Goal: Information Seeking & Learning: Learn about a topic

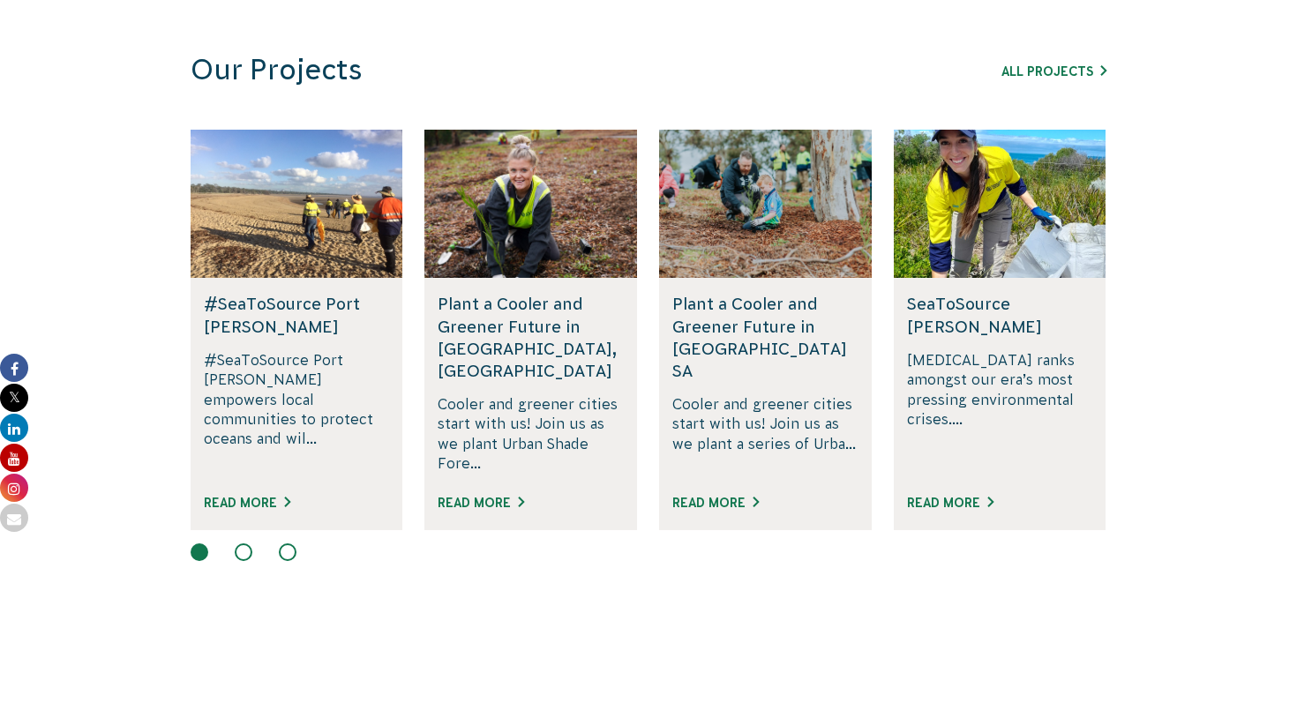
scroll to position [1185, 0]
click at [938, 495] on link "Read More" at bounding box center [950, 502] width 86 height 14
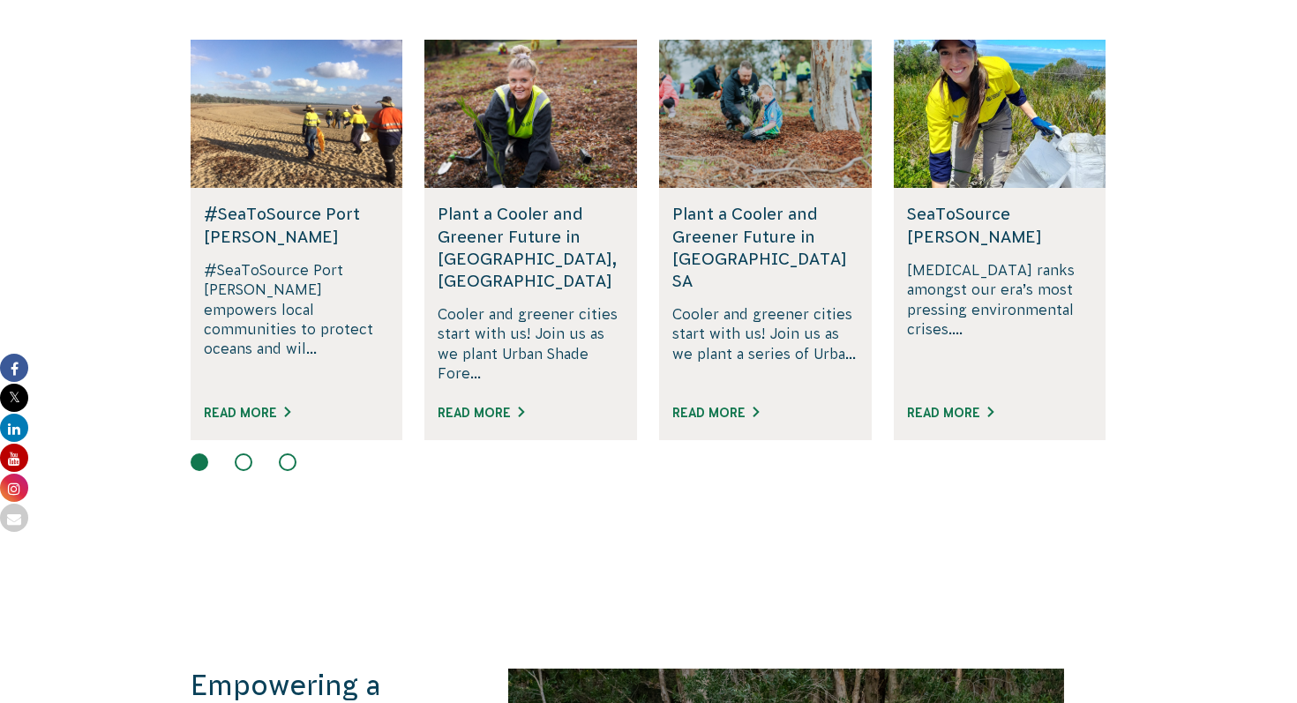
scroll to position [1295, 0]
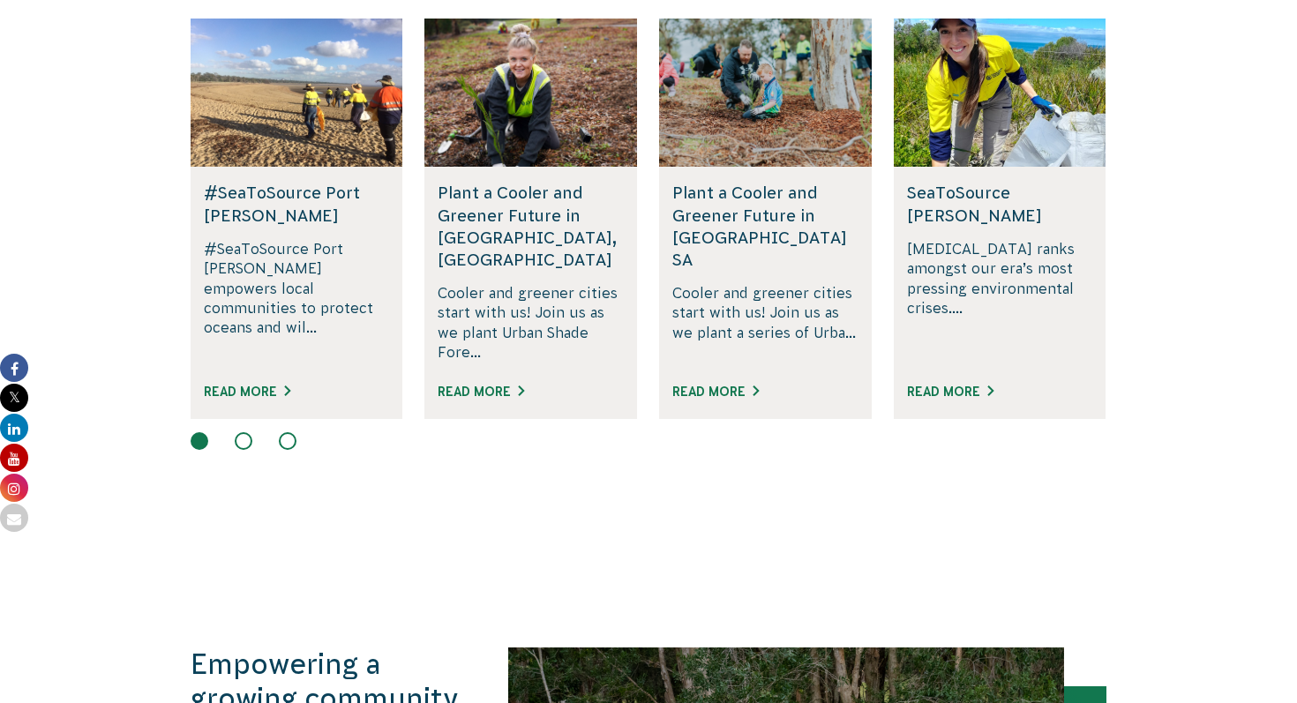
click at [246, 432] on button at bounding box center [244, 441] width 18 height 18
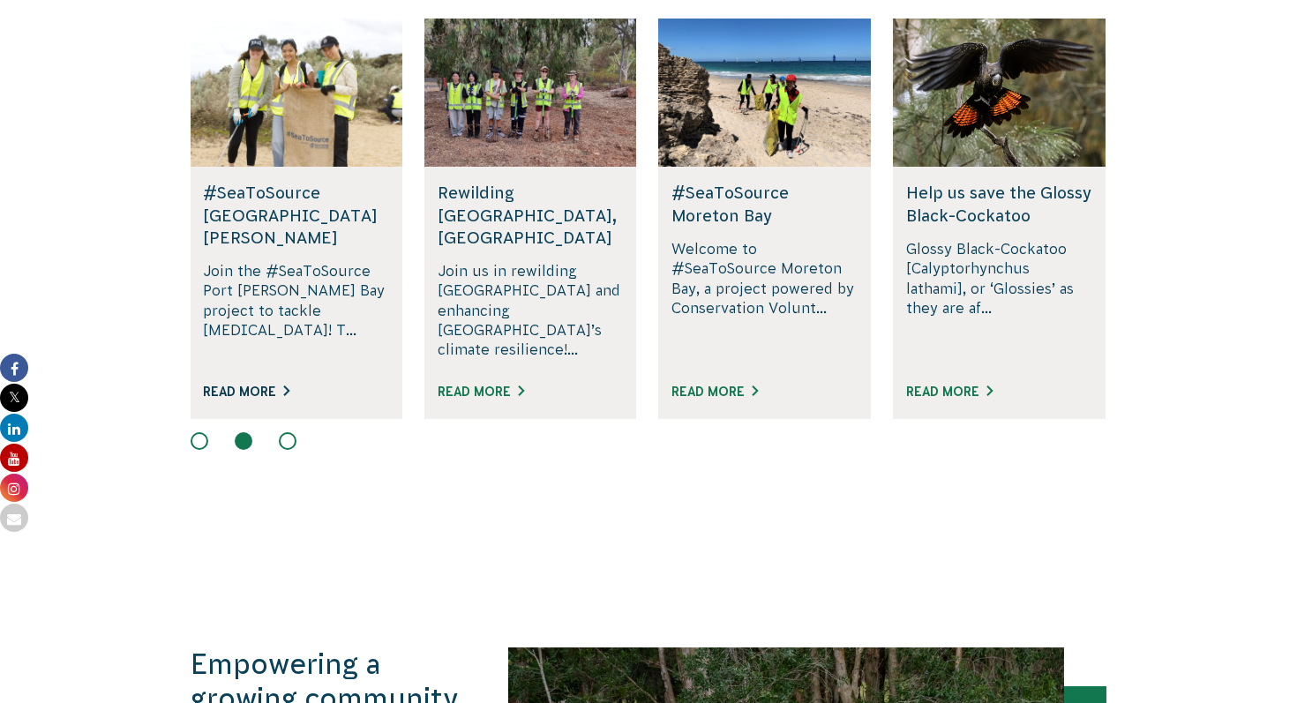
click at [244, 385] on link "Read More" at bounding box center [246, 392] width 86 height 14
click at [936, 385] on link "Read More" at bounding box center [949, 392] width 86 height 14
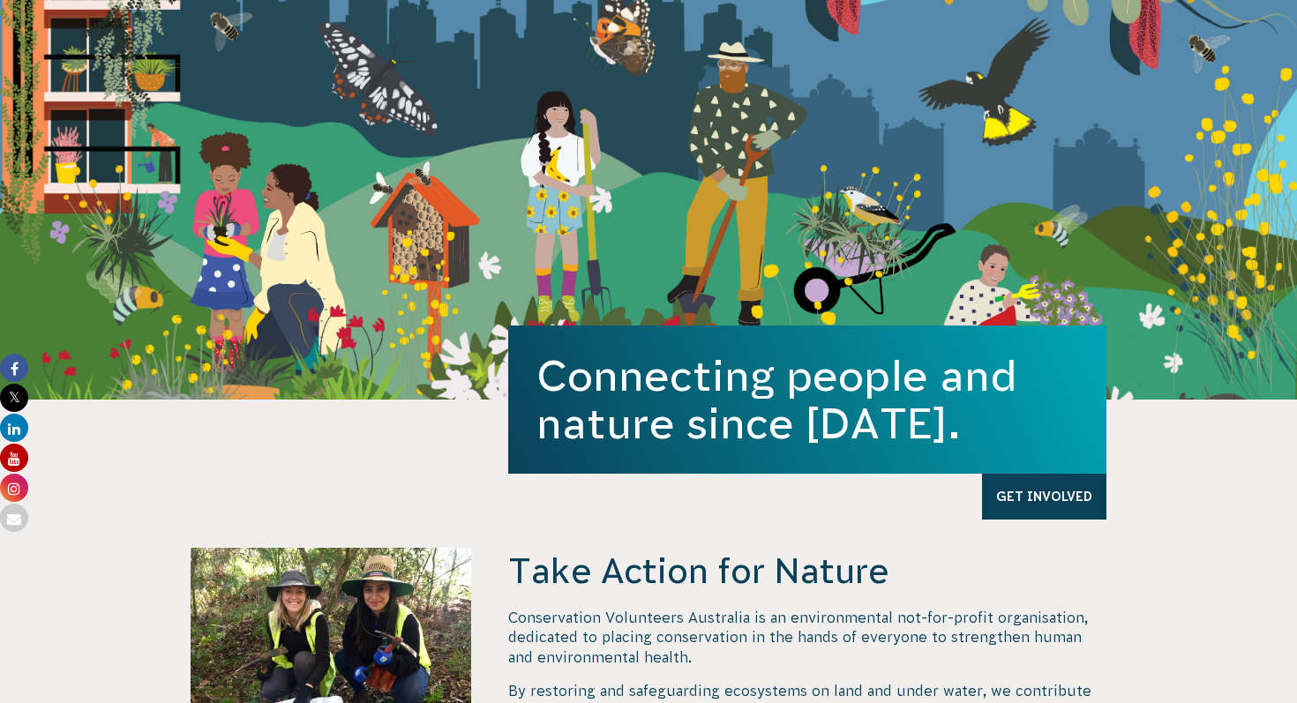
scroll to position [328, 0]
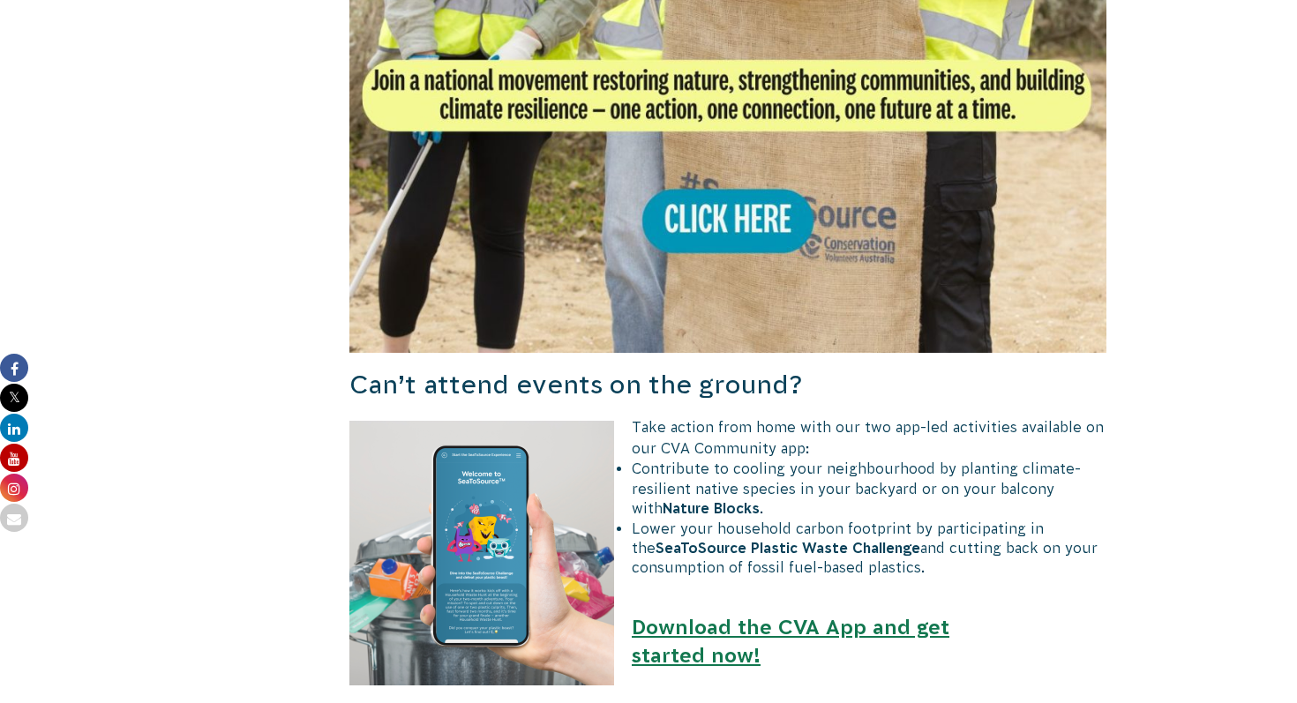
scroll to position [1862, 0]
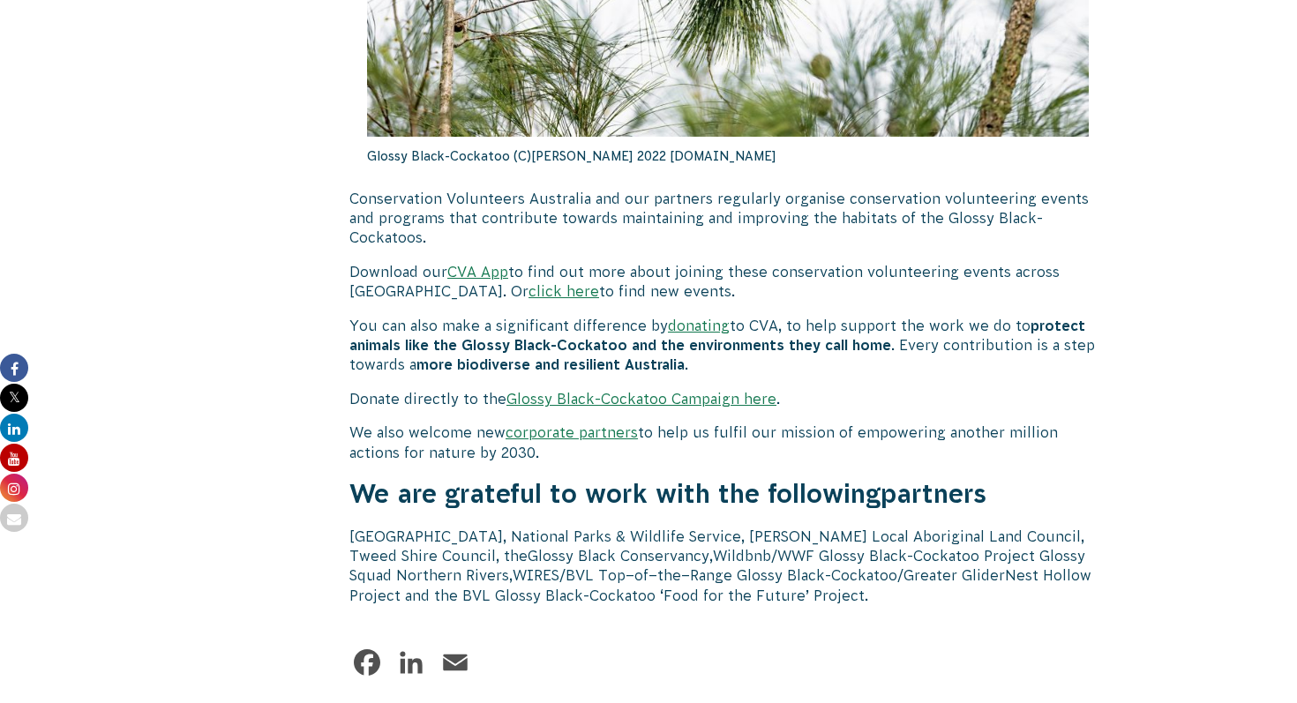
scroll to position [5467, 0]
